Goal: Information Seeking & Learning: Learn about a topic

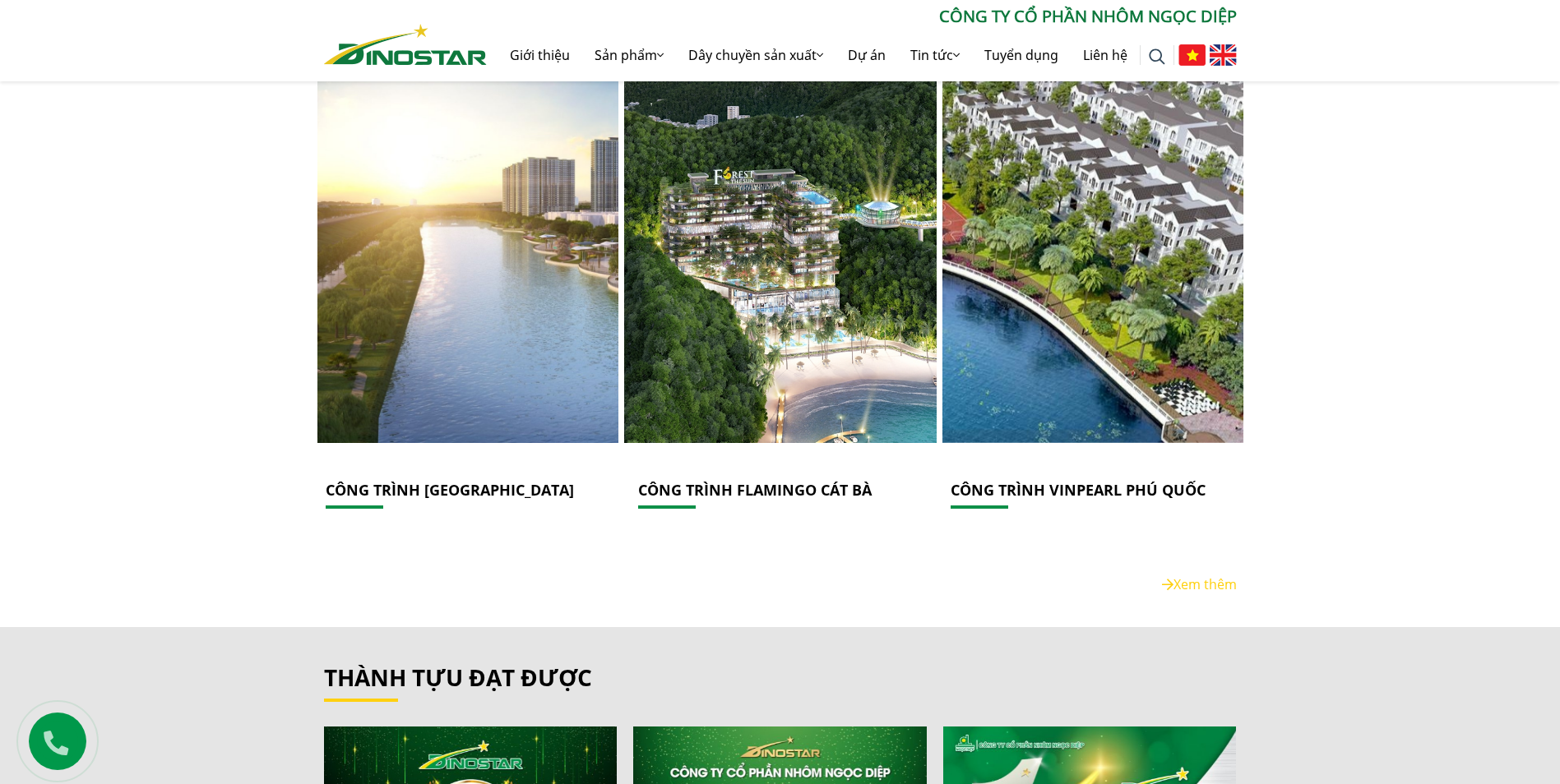
scroll to position [2322, 0]
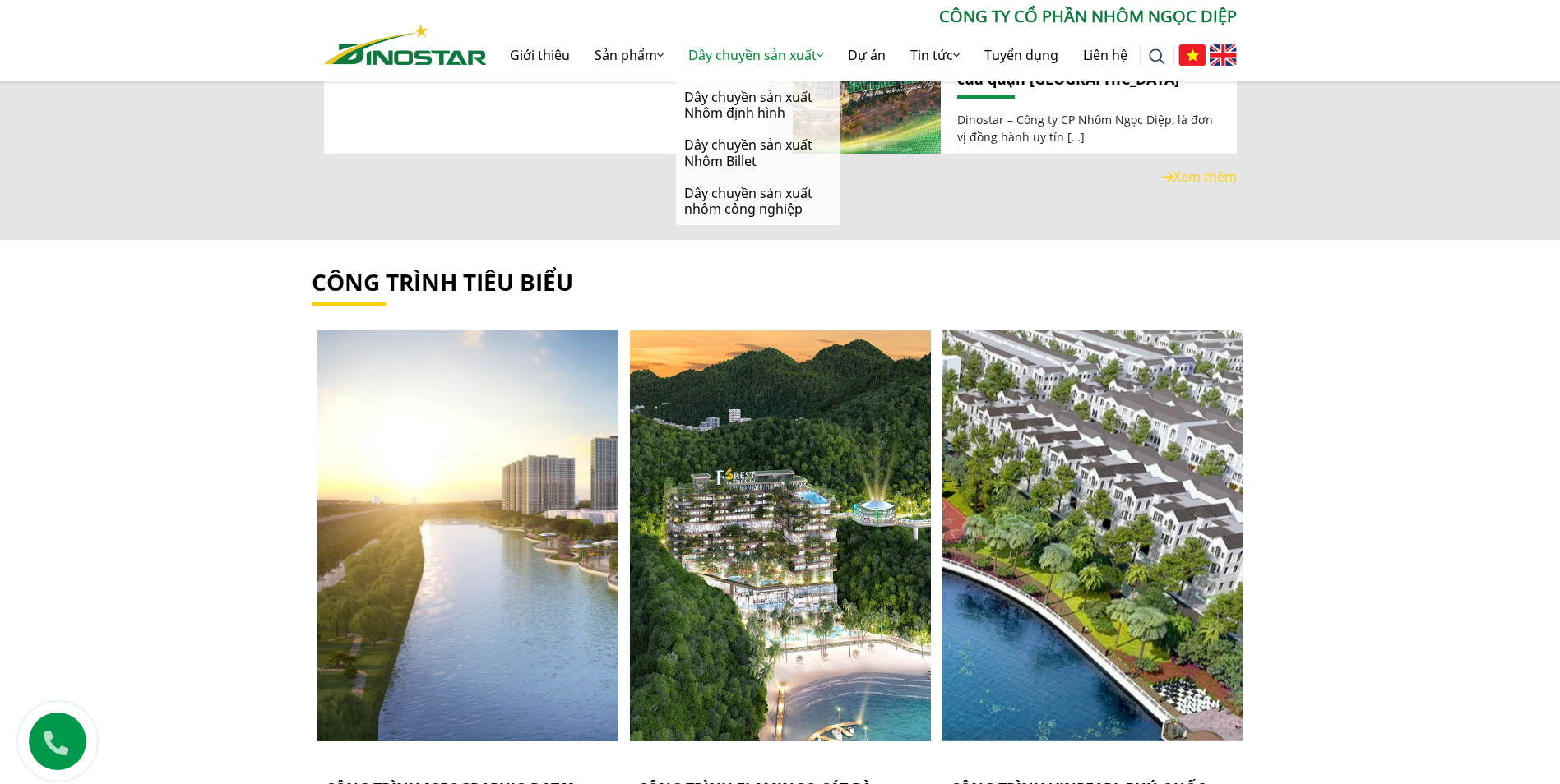
click at [752, 53] on link "Dây chuyền sản xuất" at bounding box center [755, 55] width 159 height 53
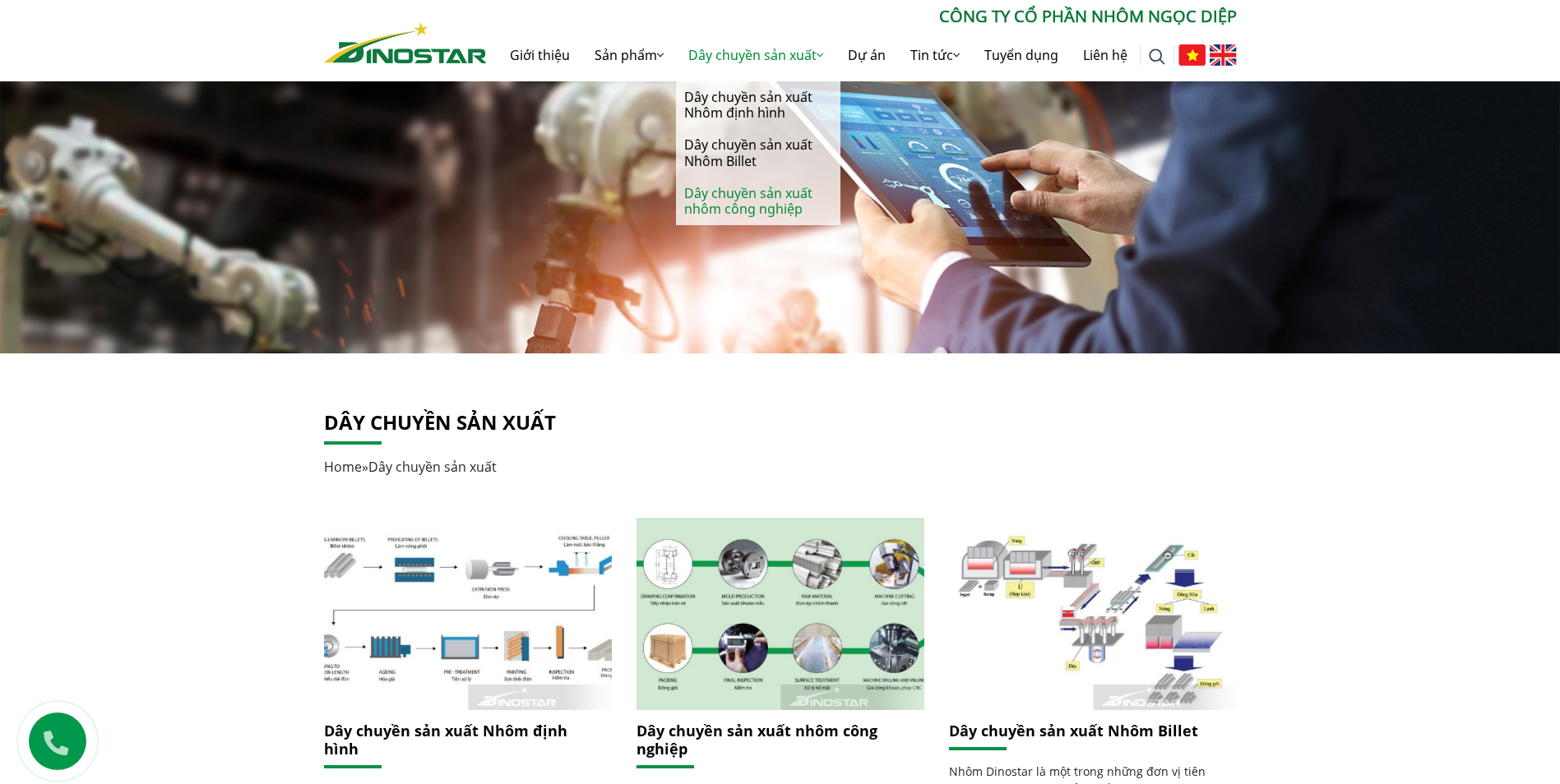
click at [756, 197] on link "Dây chuyền sản xuất nhôm công nghiệp" at bounding box center [758, 202] width 164 height 47
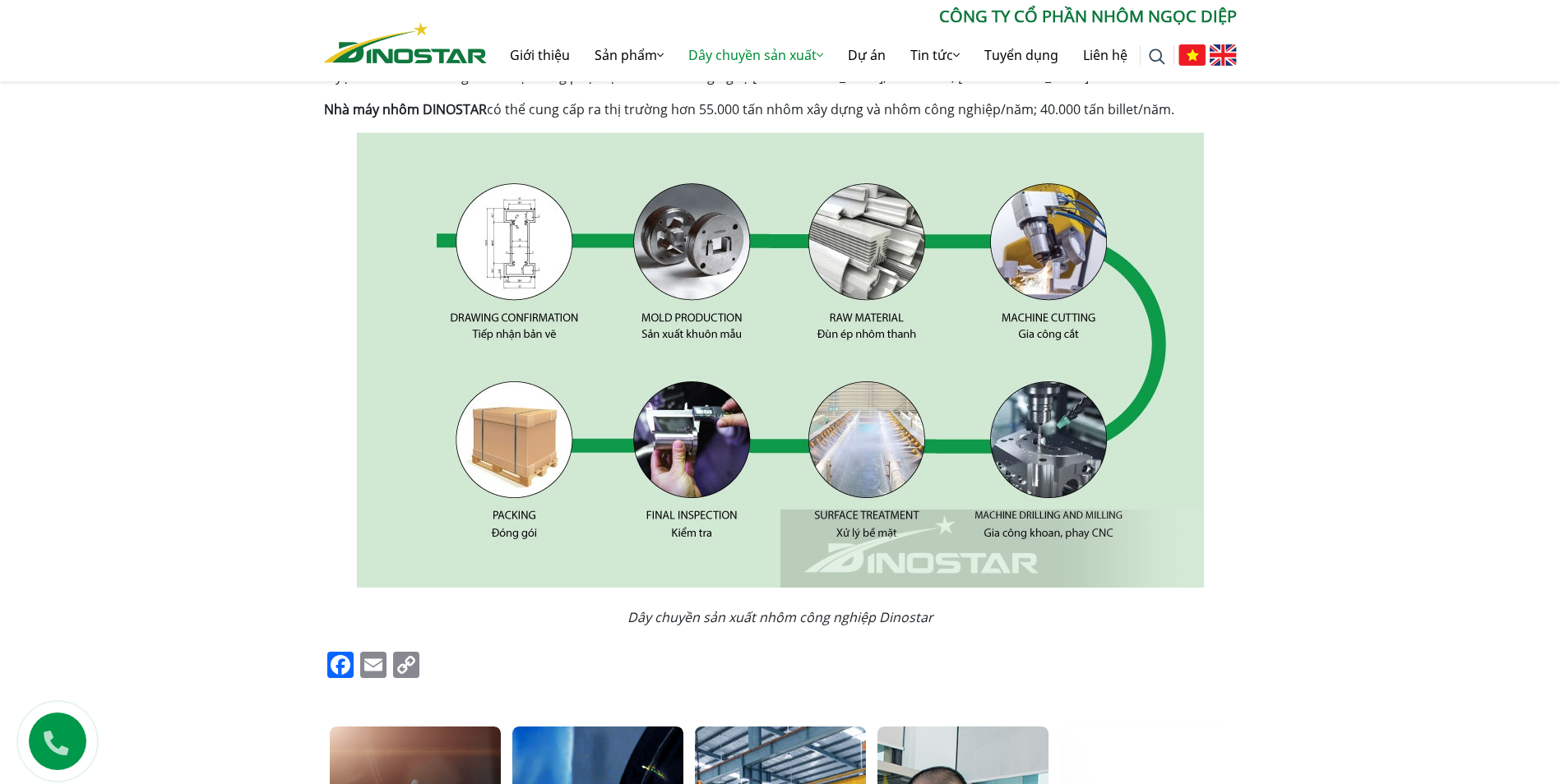
scroll to position [247, 0]
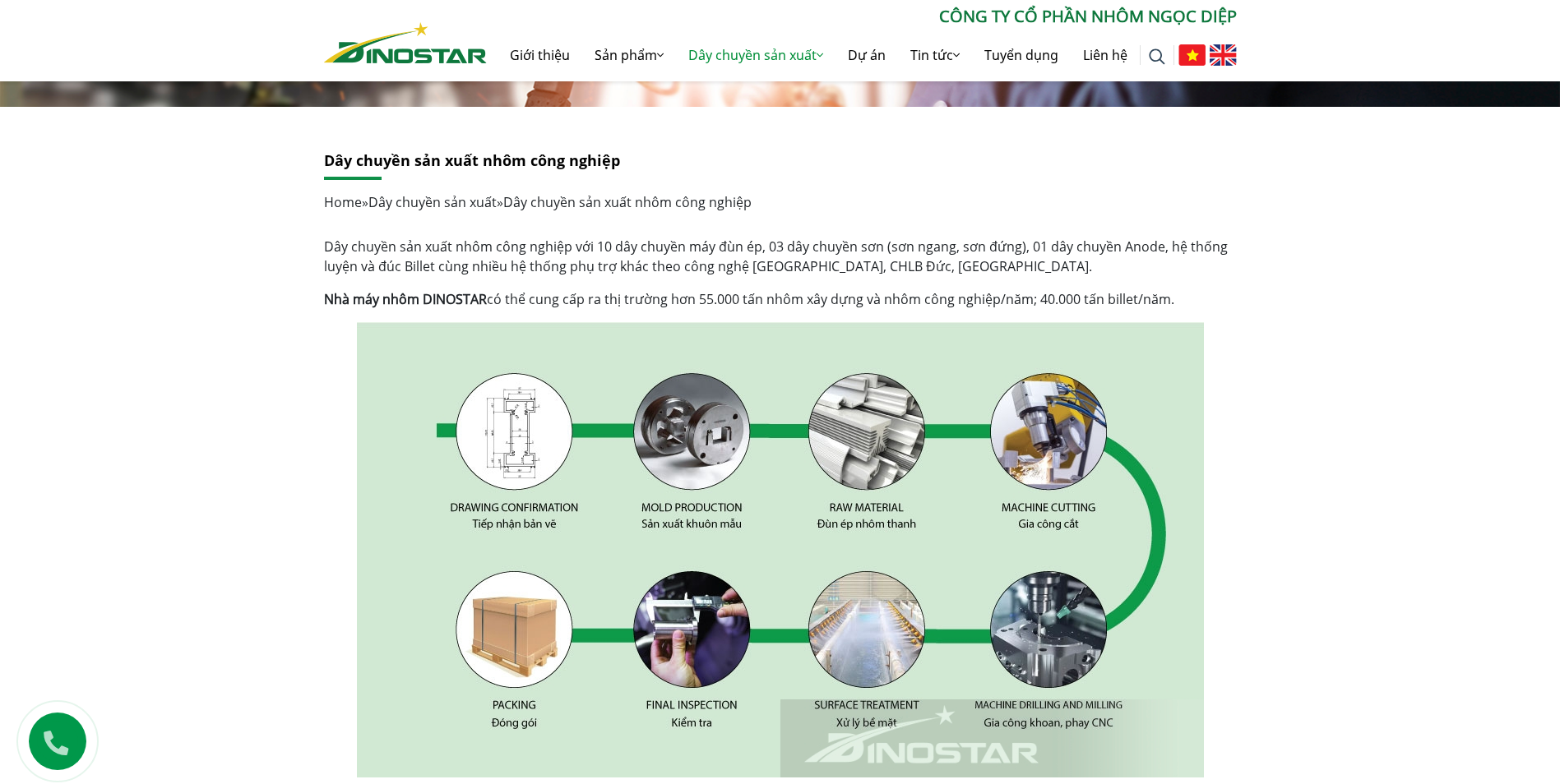
click at [304, 598] on div "Dây chuyền sản xuất nhôm công nghiệp Home » Dây chuyền sản xuất » Dây chuyền sả…" at bounding box center [780, 714] width 1560 height 1215
drag, startPoint x: 299, startPoint y: 581, endPoint x: 286, endPoint y: 550, distance: 33.6
click at [294, 548] on div "Dây chuyền sản xuất nhôm công nghiệp Home » Dây chuyền sản xuất » Dây chuyền sả…" at bounding box center [780, 714] width 1560 height 1215
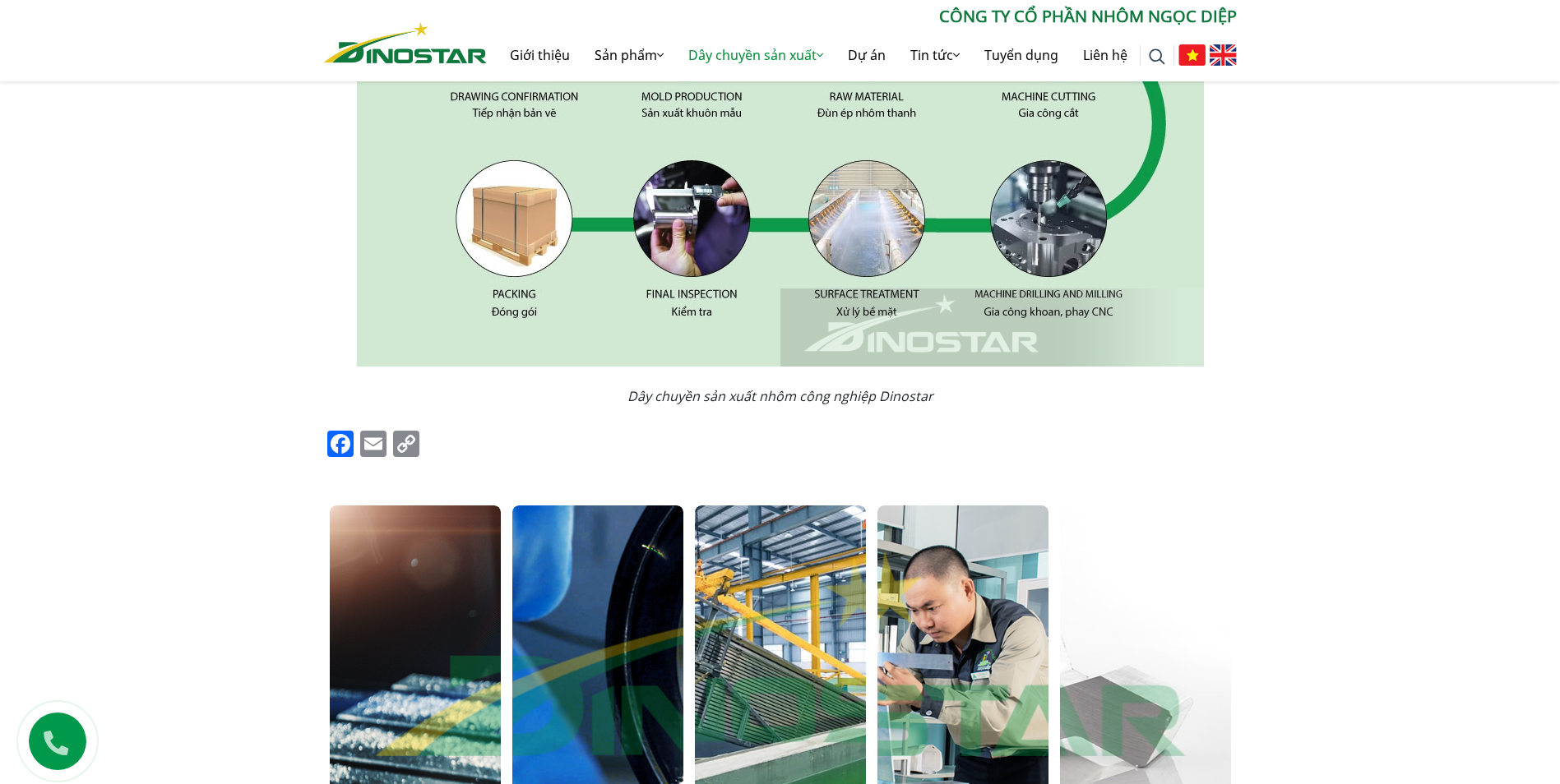
scroll to position [164, 0]
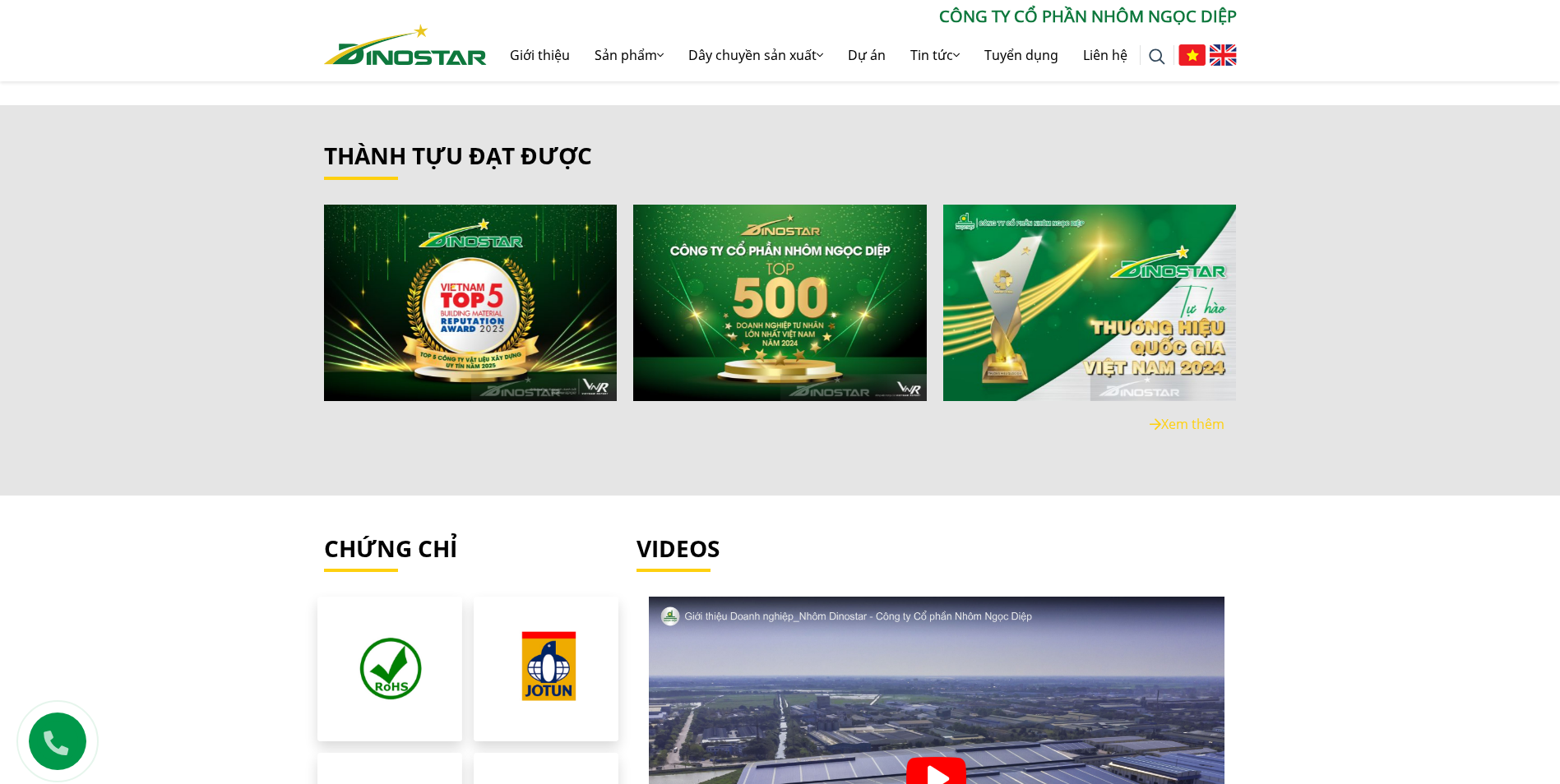
scroll to position [3309, 0]
